Goal: Find specific page/section: Find specific page/section

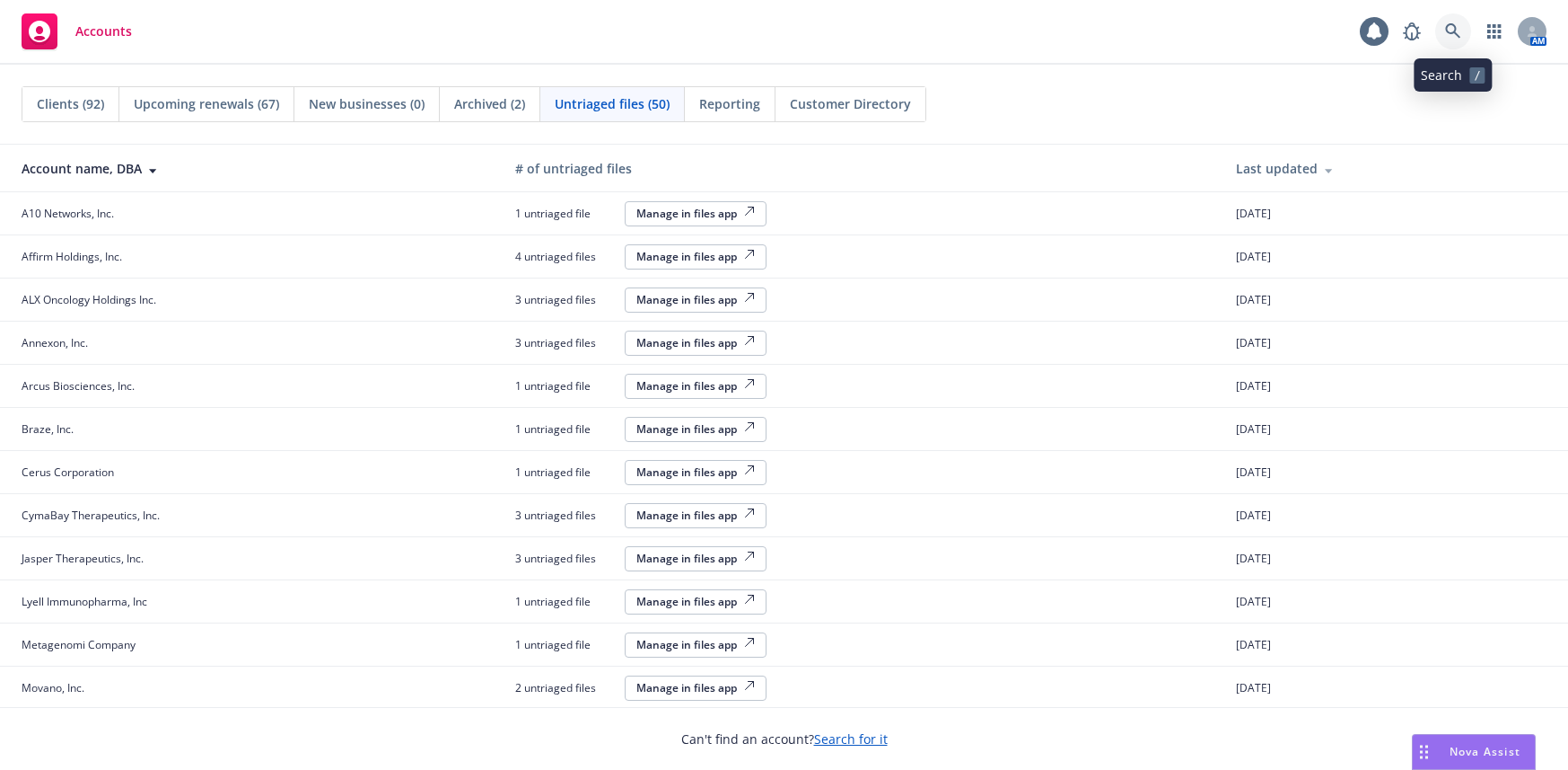
click at [1452, 30] on icon at bounding box center [1452, 31] width 16 height 16
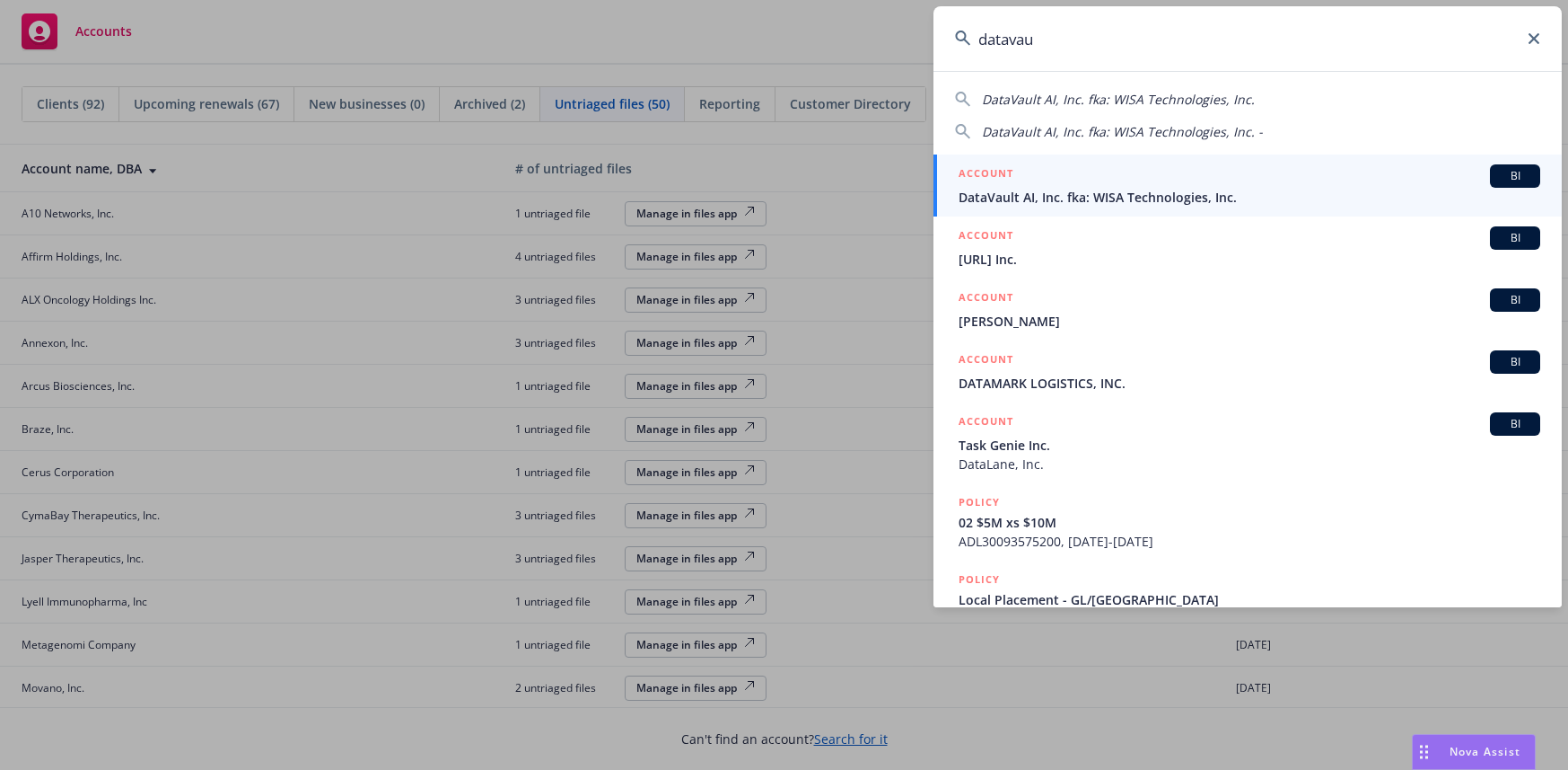
type input "datavau"
click at [1173, 196] on span "DataVault AI, Inc. fka: WISA Technologies, Inc." at bounding box center [1249, 197] width 581 height 19
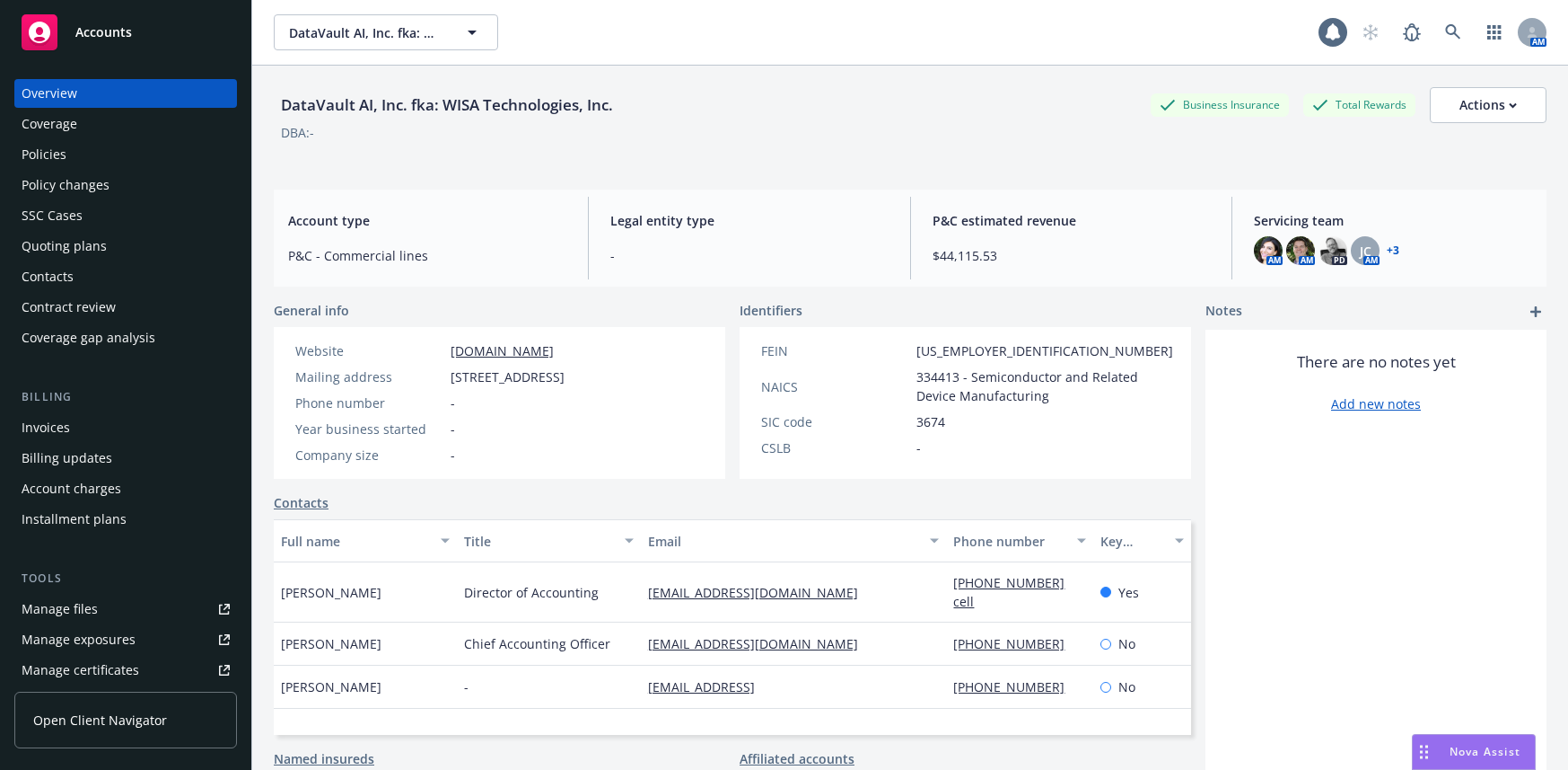
click at [45, 425] on div "Invoices" at bounding box center [46, 427] width 49 height 29
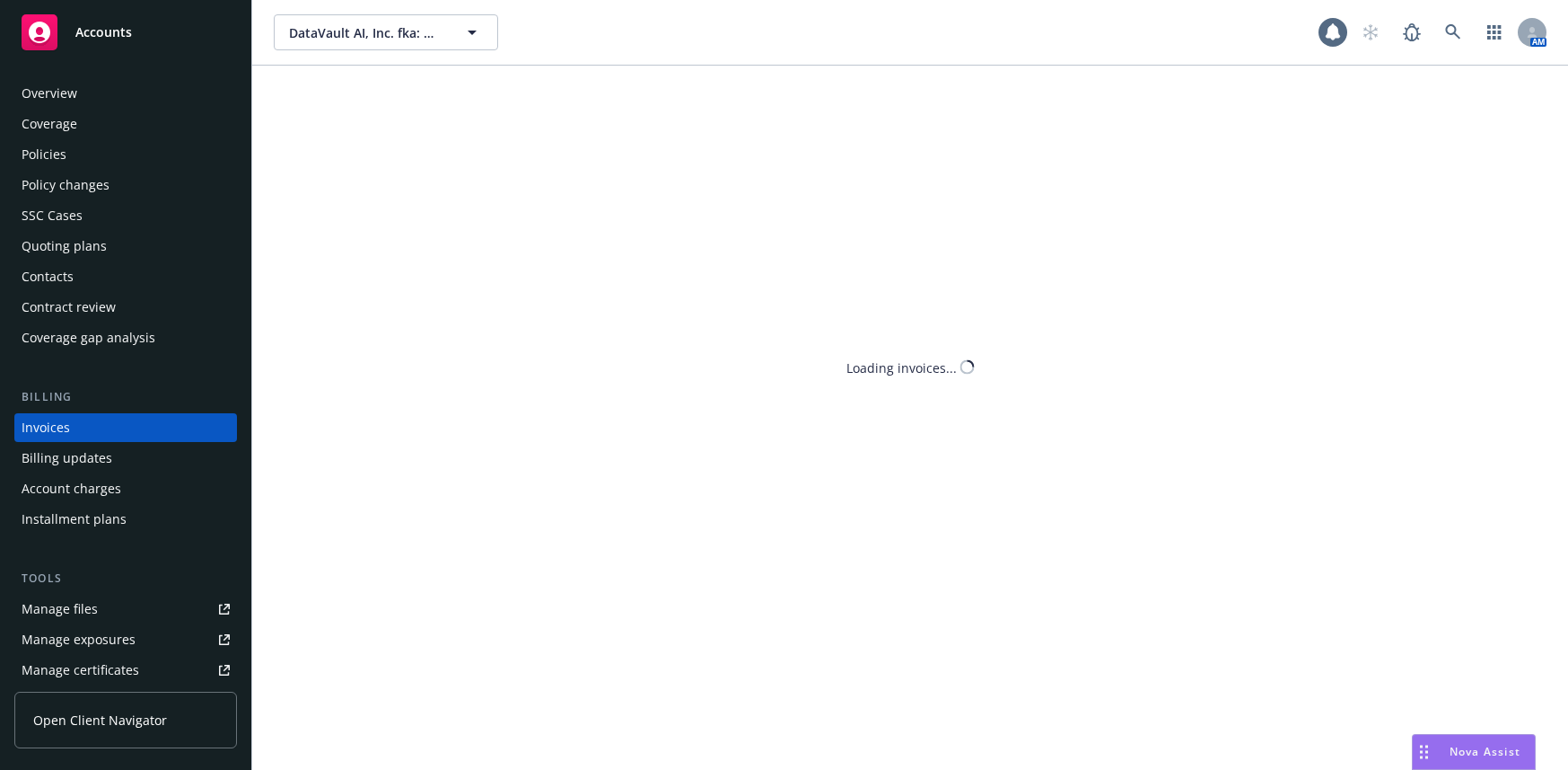
scroll to position [14, 0]
